Goal: Transaction & Acquisition: Purchase product/service

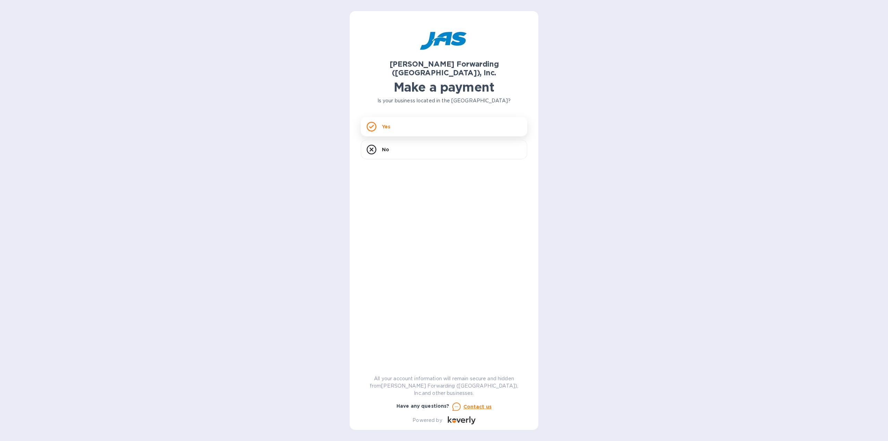
click at [428, 117] on div "Yes" at bounding box center [444, 126] width 166 height 19
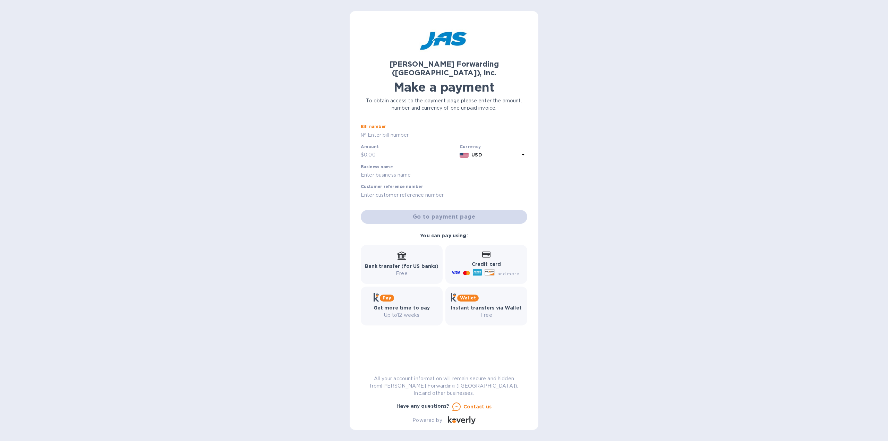
click at [420, 130] on input "text" at bounding box center [446, 135] width 161 height 10
type input "CLT503345954"
click at [386, 150] on input "text" at bounding box center [410, 155] width 93 height 10
type input "3,968.65"
type input "Super Duper Inc"
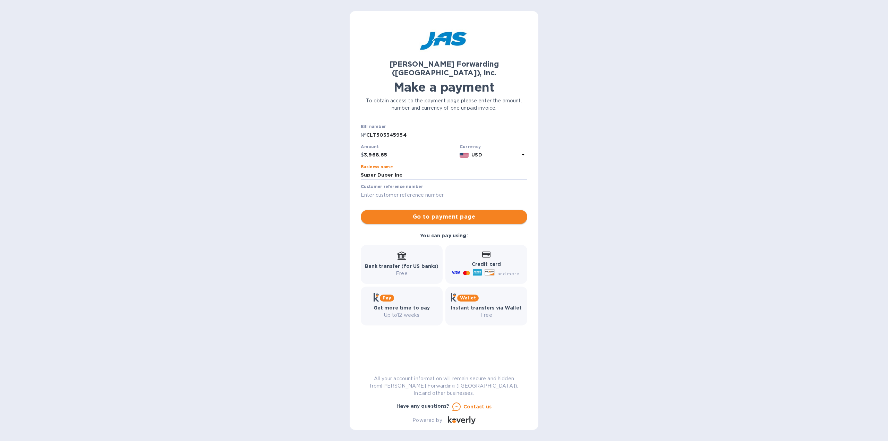
click at [483, 213] on span "Go to payment page" at bounding box center [443, 217] width 155 height 8
